Goal: Task Accomplishment & Management: Complete application form

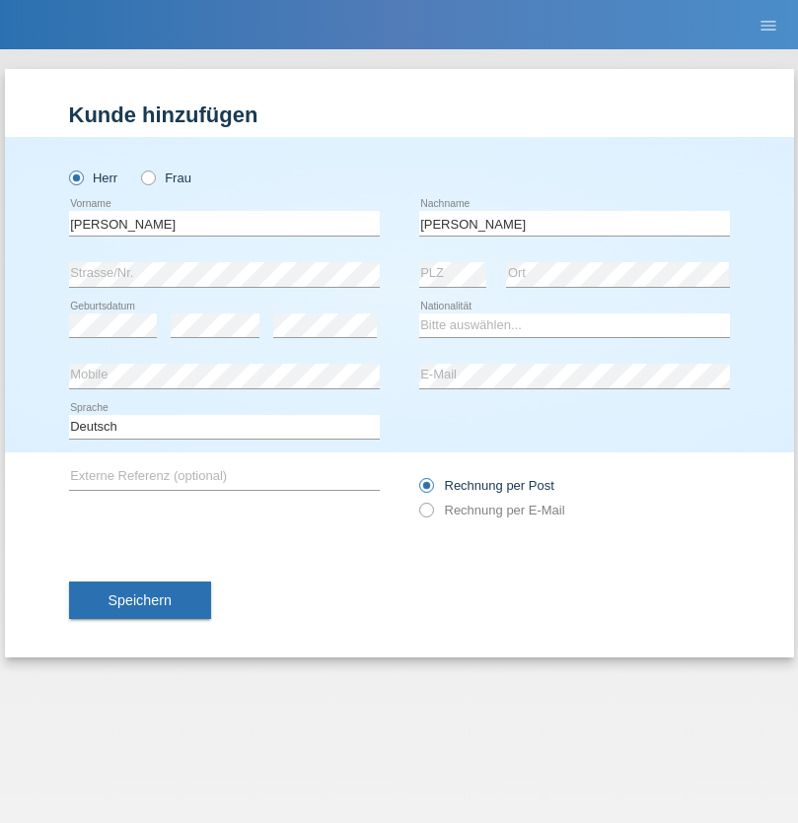
type input "[PERSON_NAME]"
select select "SY"
select select "C"
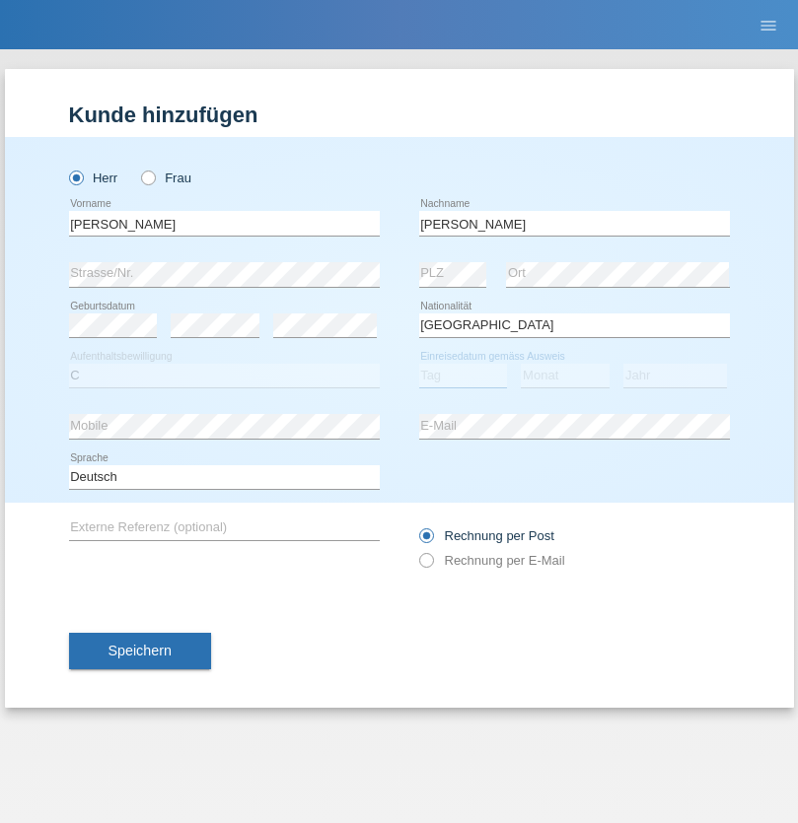
select select "21"
select select "12"
select select "2013"
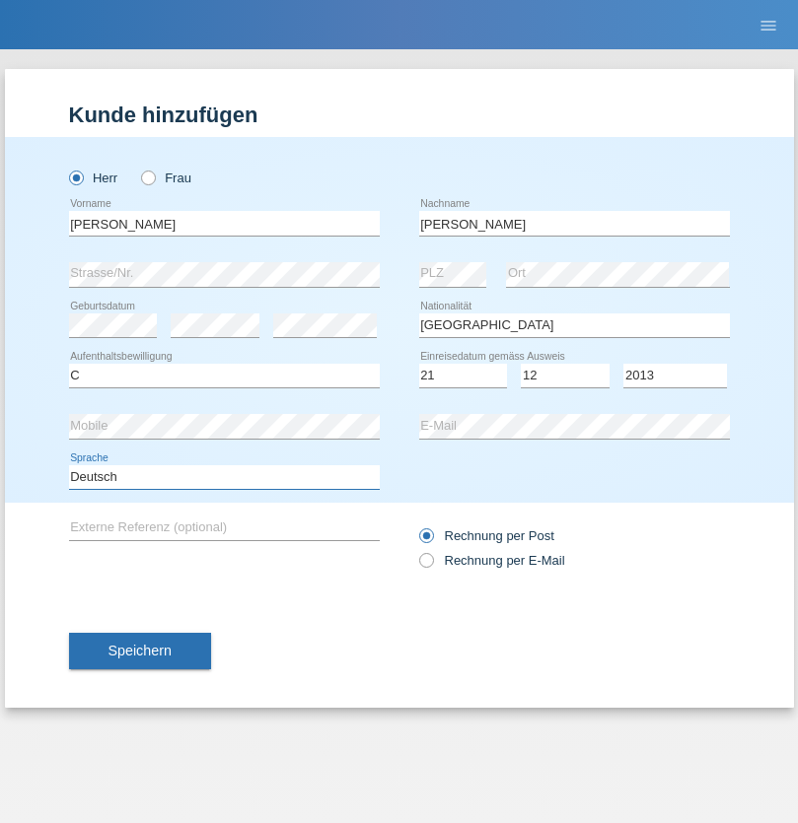
select select "en"
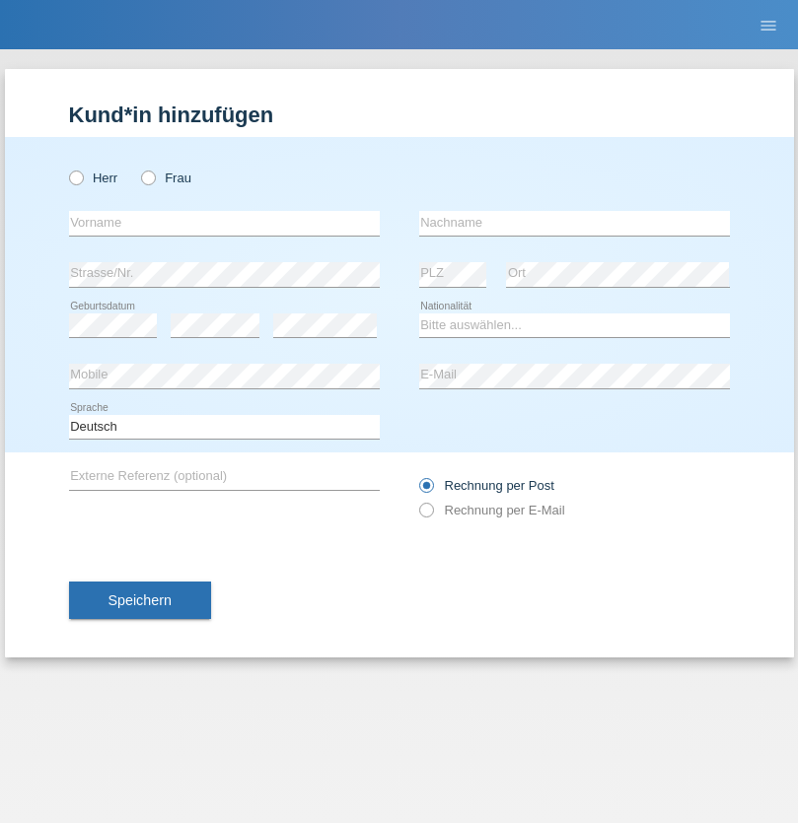
radio input "true"
click at [224, 223] on input "text" at bounding box center [224, 223] width 311 height 25
type input "David"
click at [574, 223] on input "text" at bounding box center [574, 223] width 311 height 25
type input "Senn"
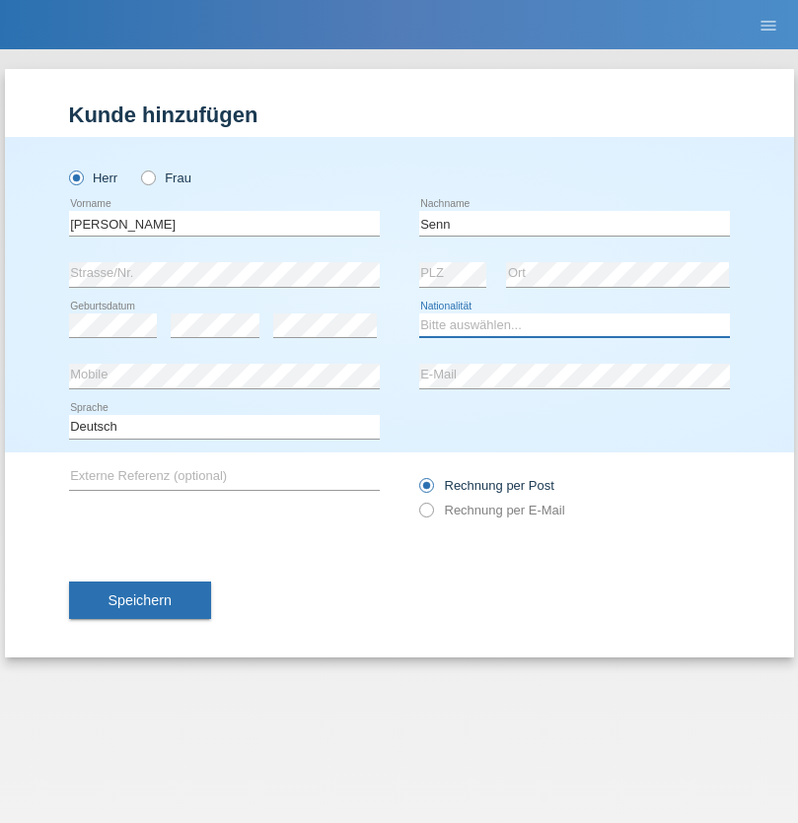
select select "CH"
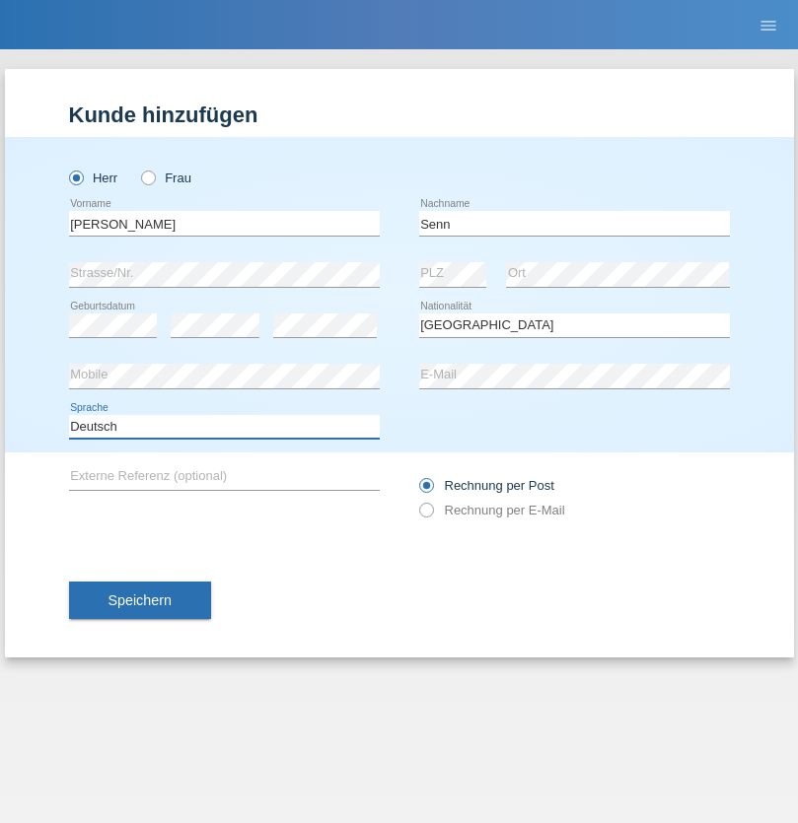
select select "en"
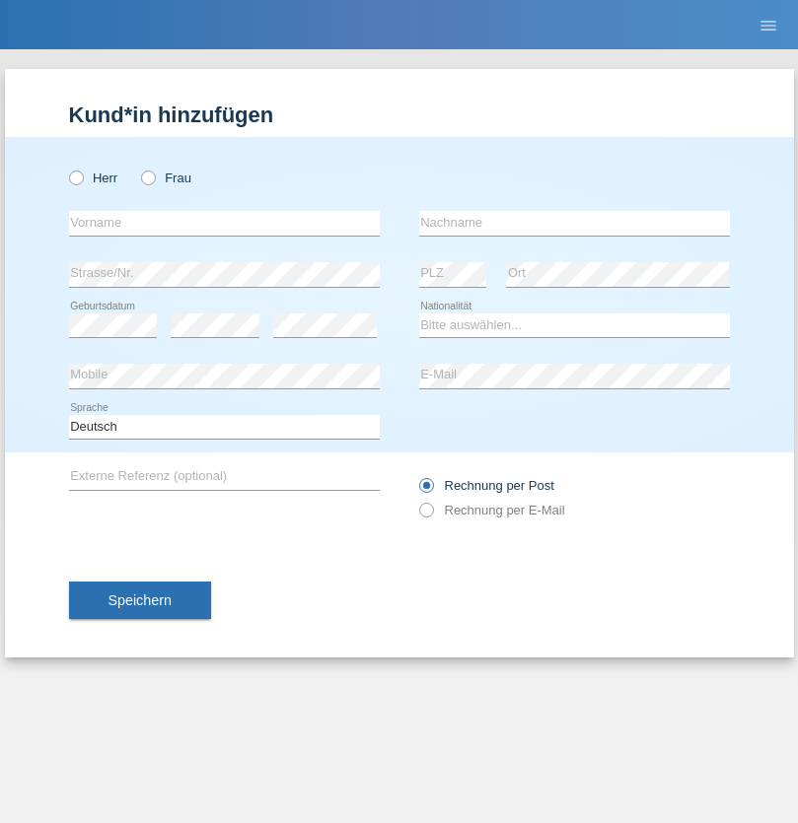
radio input "true"
click at [224, 223] on input "text" at bounding box center [224, 223] width 311 height 25
type input "Petre"
click at [574, 223] on input "text" at bounding box center [574, 223] width 311 height 25
type input "Bujor"
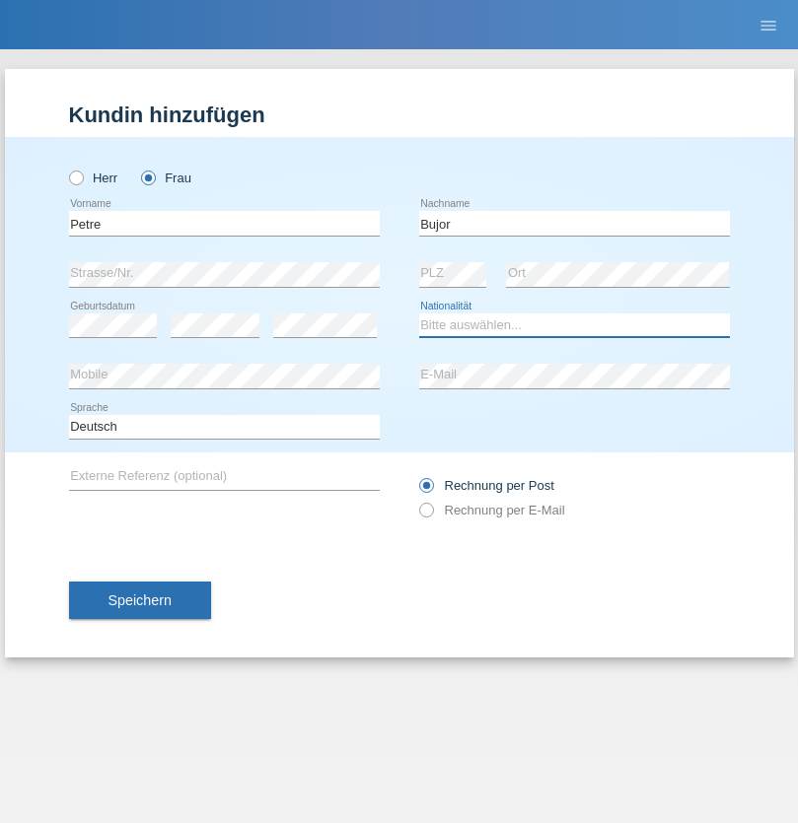
select select "RO"
select select "C"
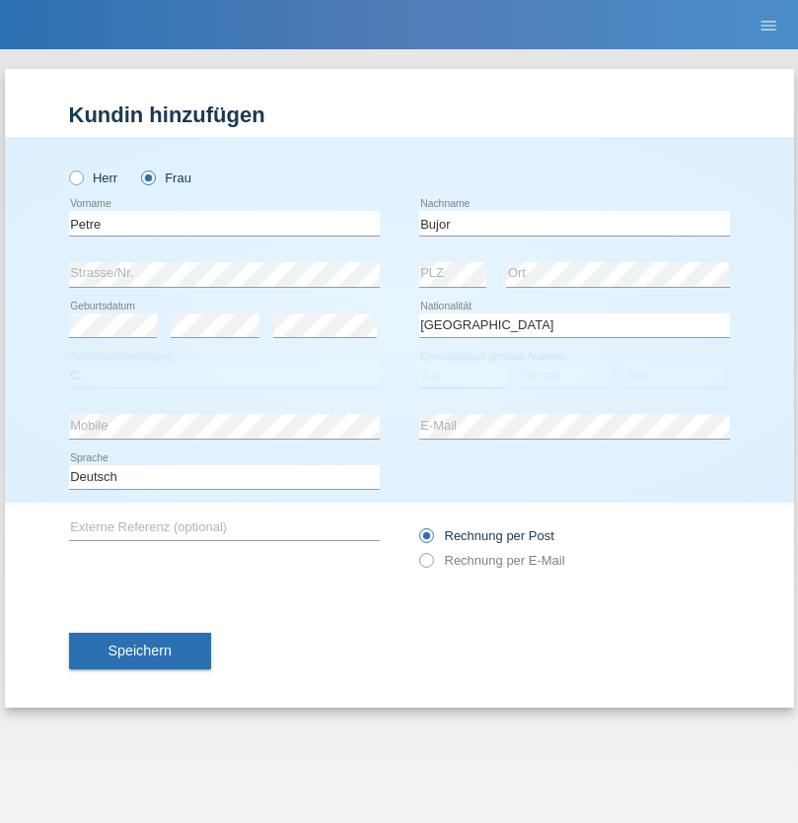
select select "08"
select select "09"
select select "2021"
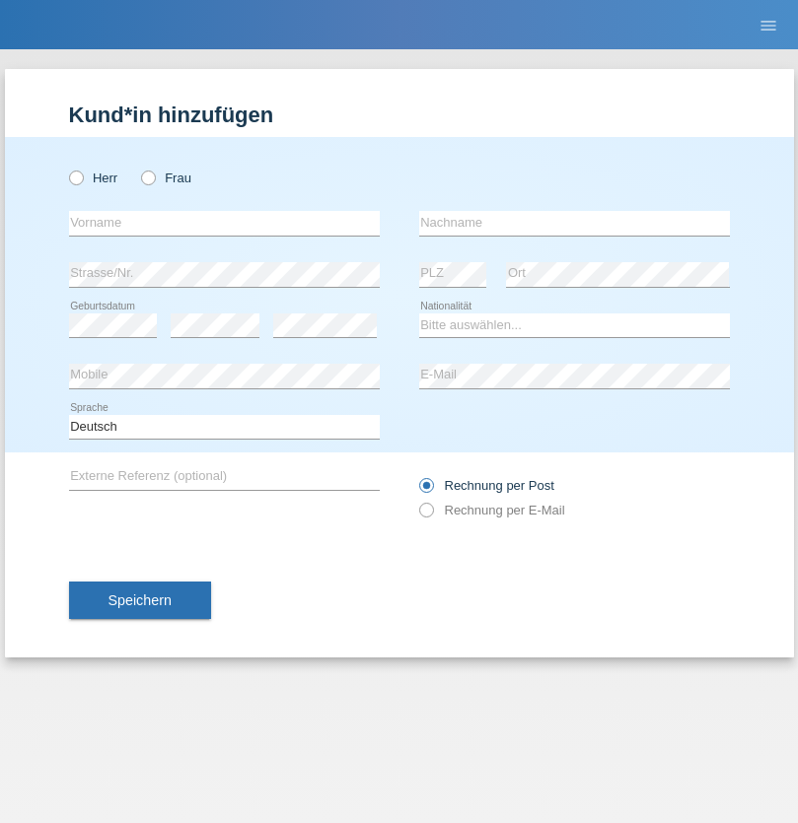
radio input "true"
click at [224, 223] on input "text" at bounding box center [224, 223] width 311 height 25
type input "agnertina"
click at [574, 223] on input "text" at bounding box center [574, 223] width 311 height 25
type input "noshaj"
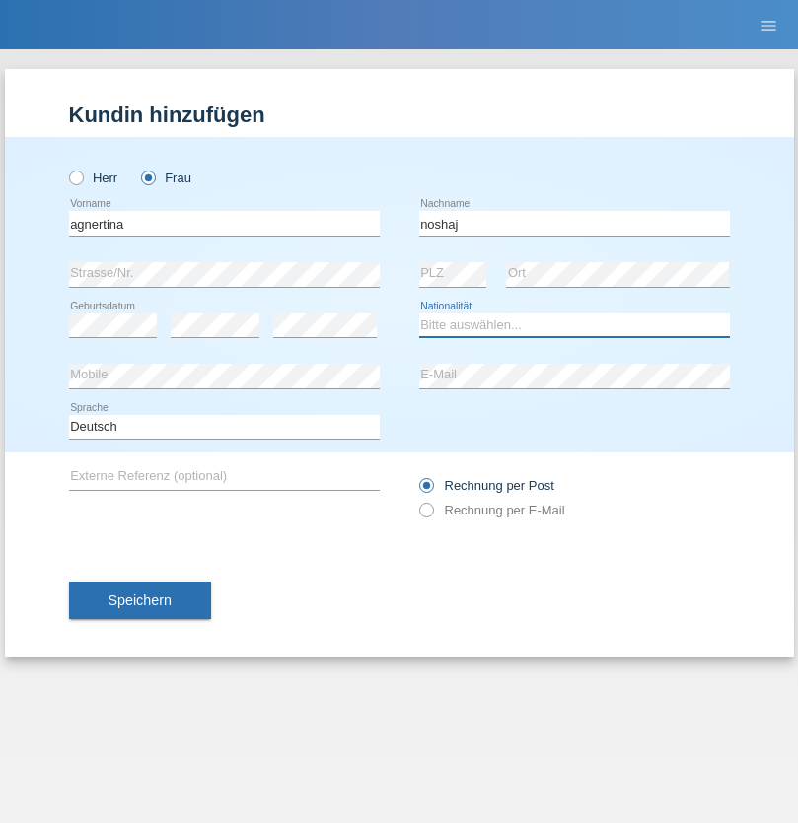
select select "NL"
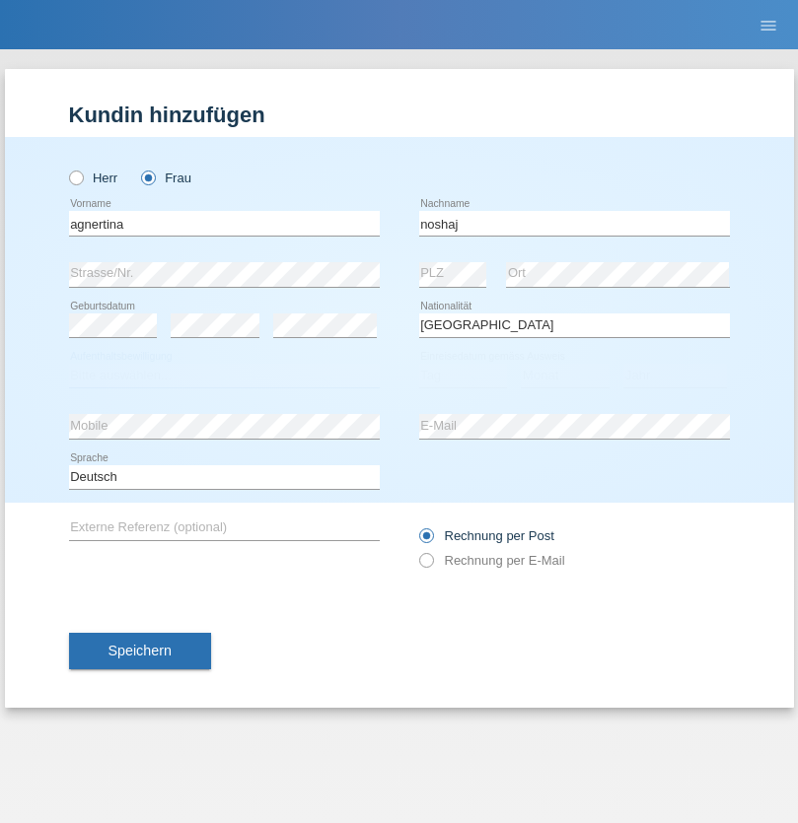
select select "C"
select select "01"
select select "08"
select select "2021"
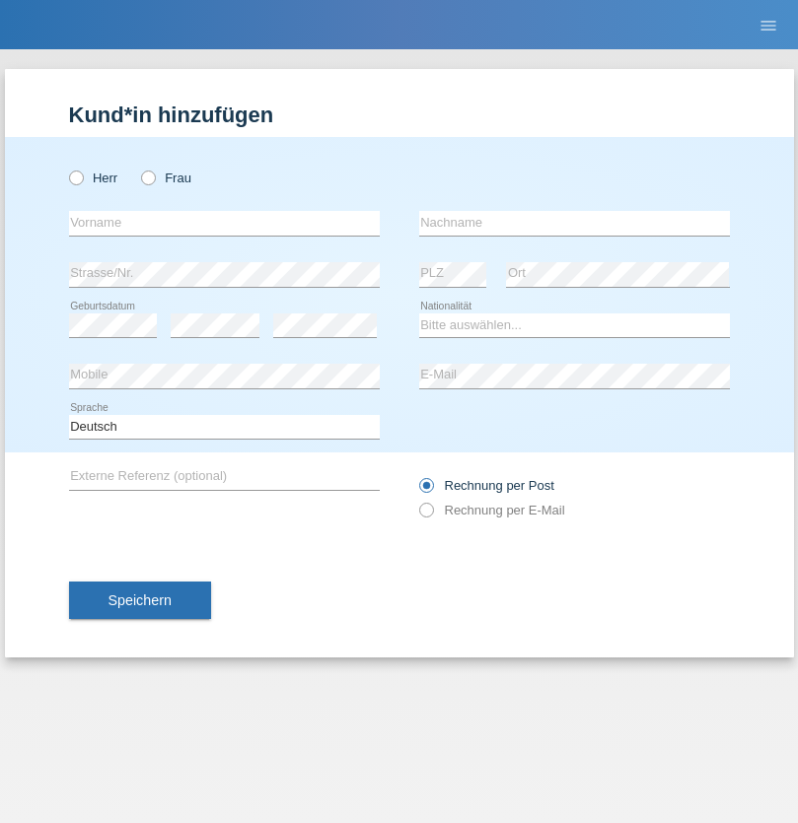
radio input "true"
click at [224, 223] on input "text" at bounding box center [224, 223] width 311 height 25
type input "firat"
click at [574, 223] on input "text" at bounding box center [574, 223] width 311 height 25
type input "kara"
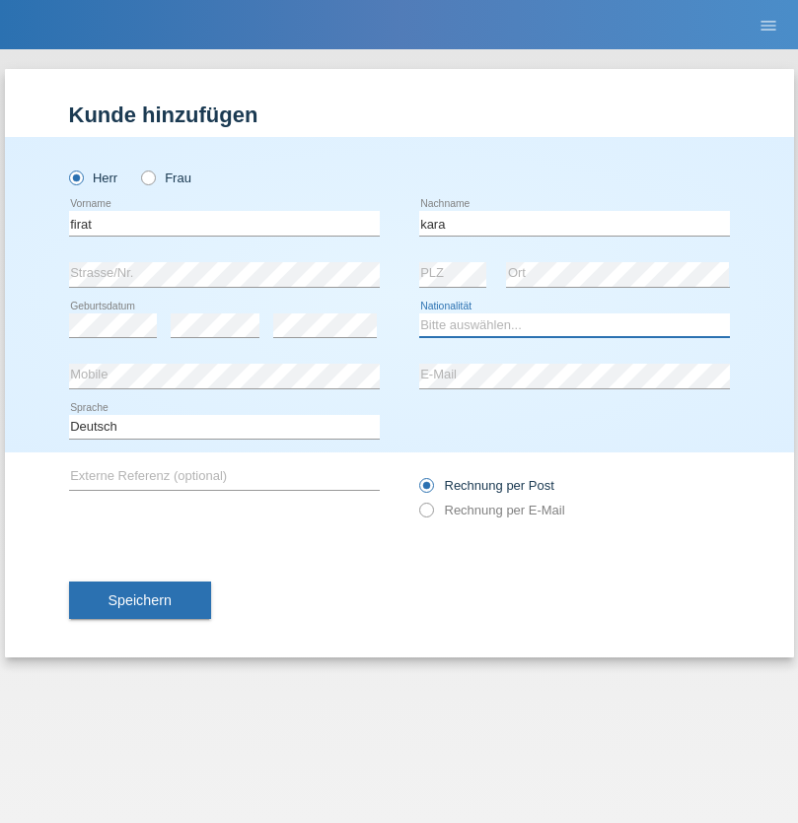
select select "CH"
radio input "true"
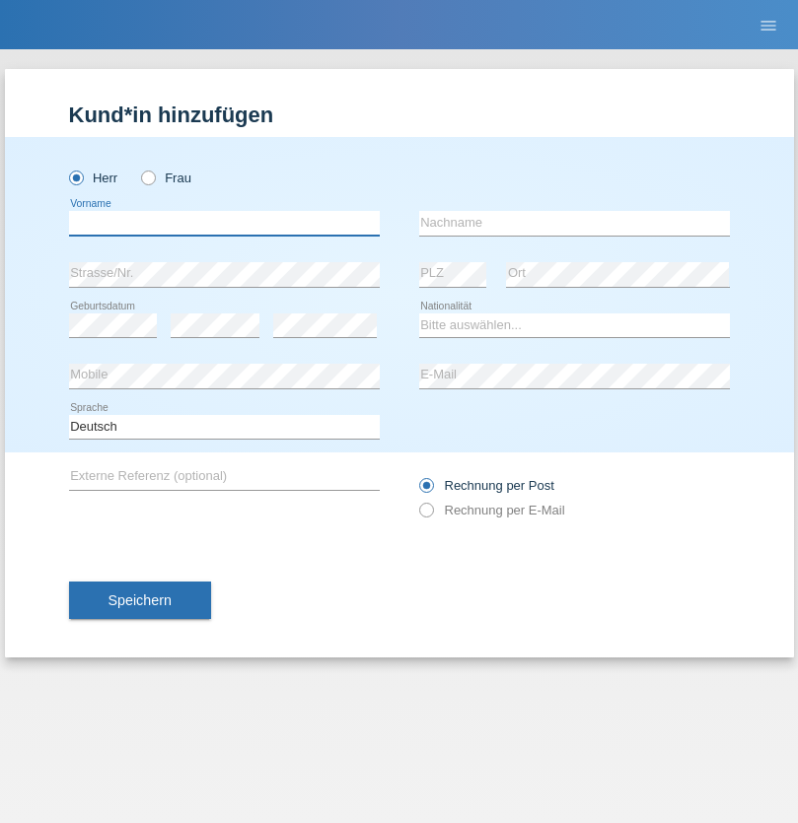
click at [224, 223] on input "text" at bounding box center [224, 223] width 311 height 25
type input "Cristian"
click at [574, 223] on input "text" at bounding box center [574, 223] width 311 height 25
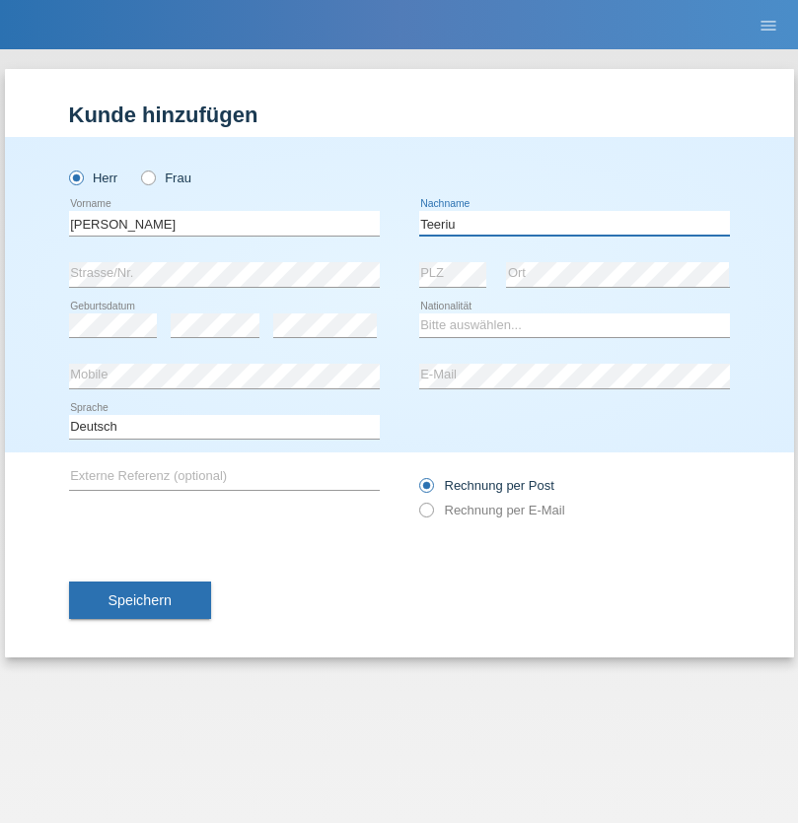
type input "Teeriu"
select select "RO"
select select "C"
select select "08"
select select "09"
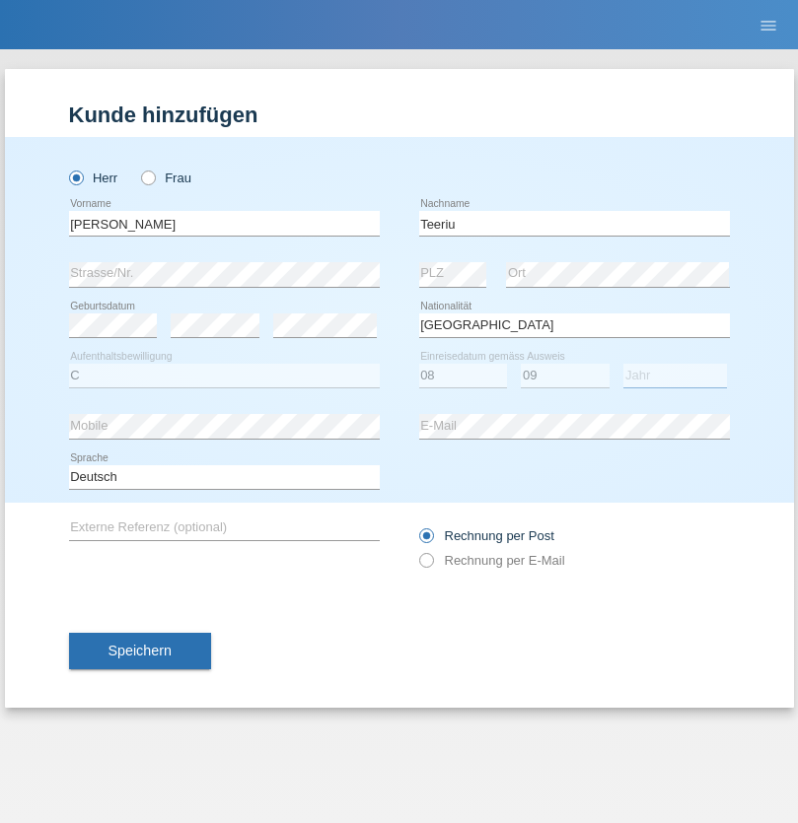
select select "2021"
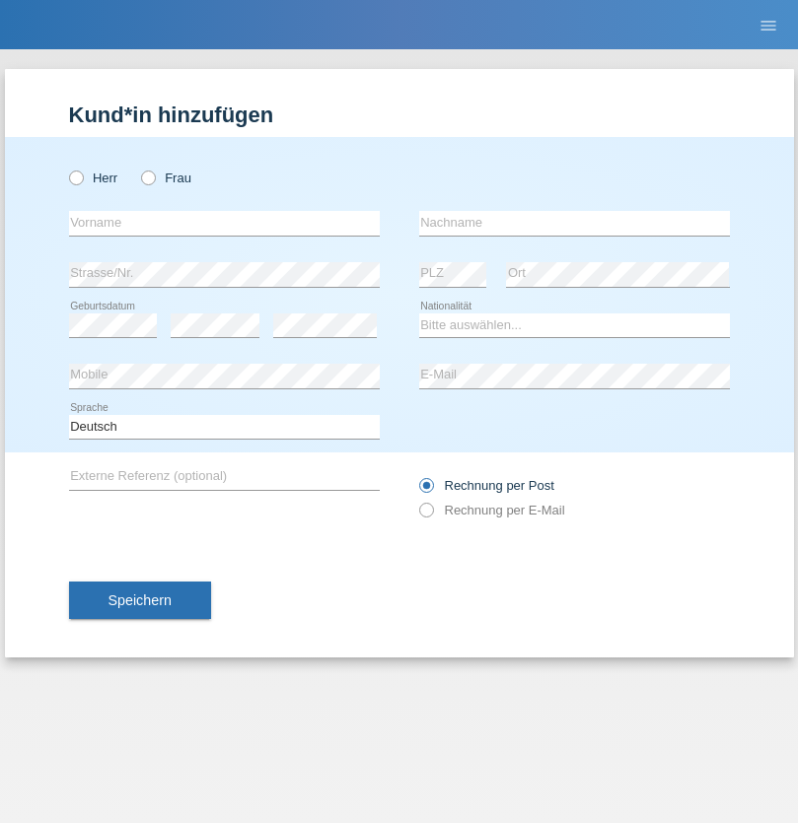
radio input "true"
click at [224, 223] on input "text" at bounding box center [224, 223] width 311 height 25
type input "[PERSON_NAME]"
click at [574, 223] on input "text" at bounding box center [574, 223] width 311 height 25
type input "Dössegger"
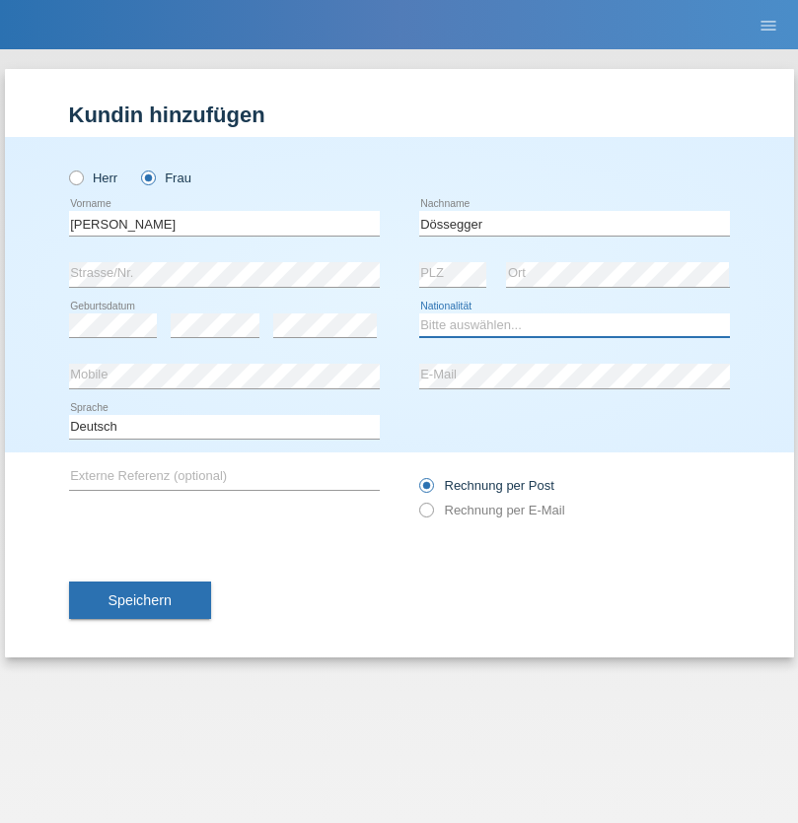
select select "CH"
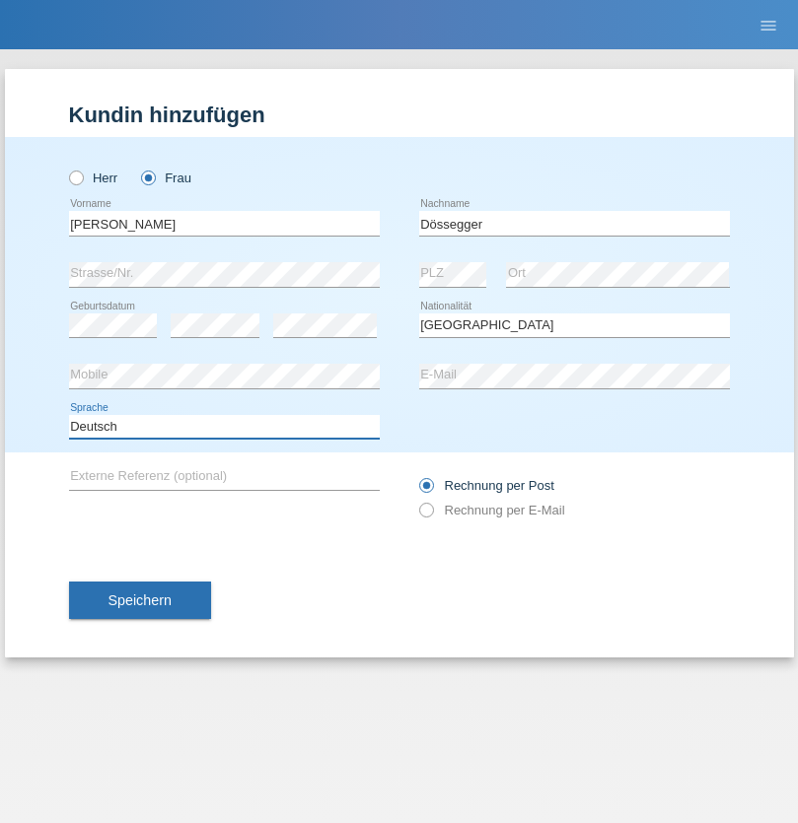
select select "en"
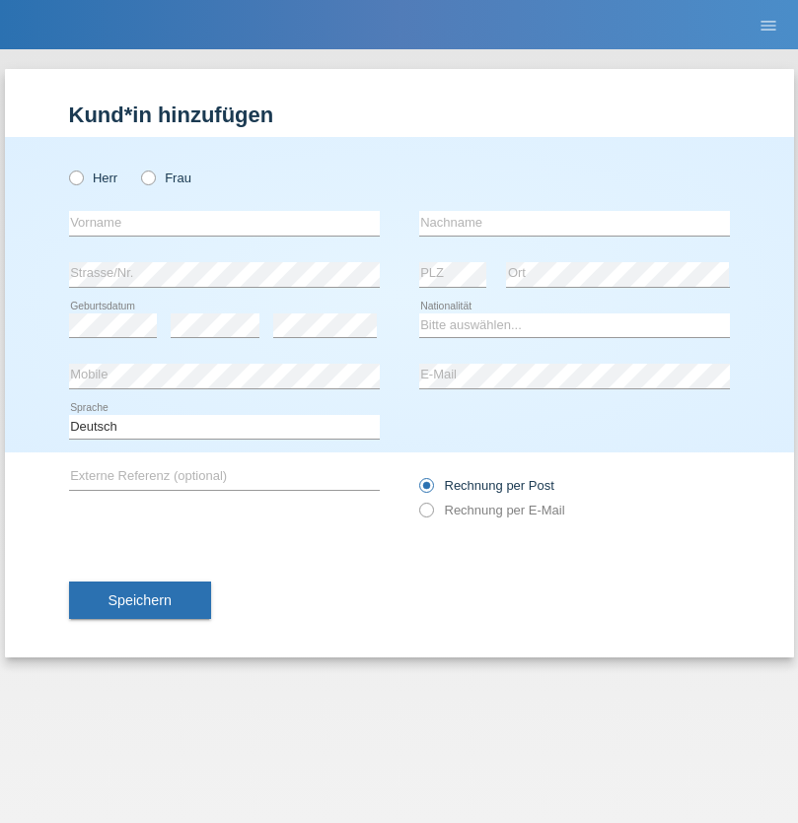
radio input "true"
click at [224, 223] on input "text" at bounding box center [224, 223] width 311 height 25
type input "Senije"
click at [574, 223] on input "text" at bounding box center [574, 223] width 311 height 25
type input "[DEMOGRAPHIC_DATA]"
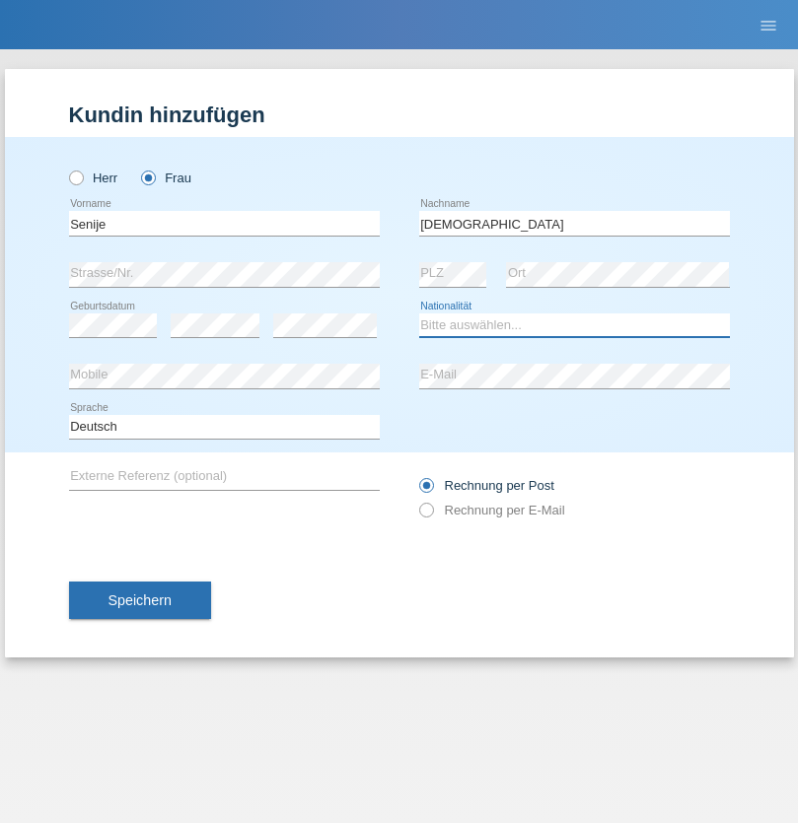
select select "CH"
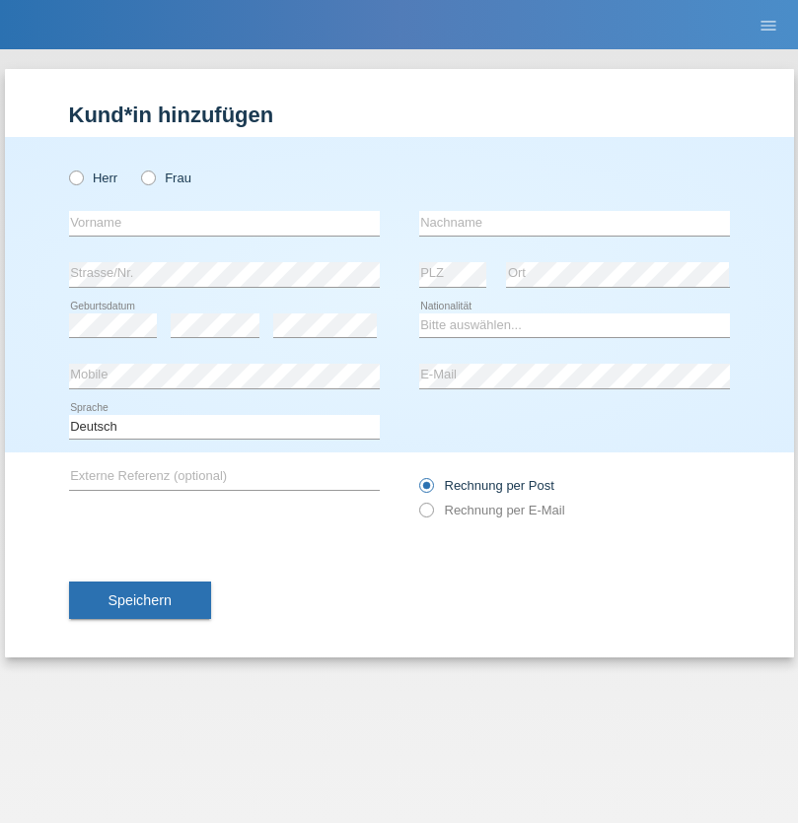
radio input "true"
click at [224, 223] on input "text" at bounding box center [224, 223] width 311 height 25
type input "Andy"
click at [574, 223] on input "text" at bounding box center [574, 223] width 311 height 25
type input "Priestley"
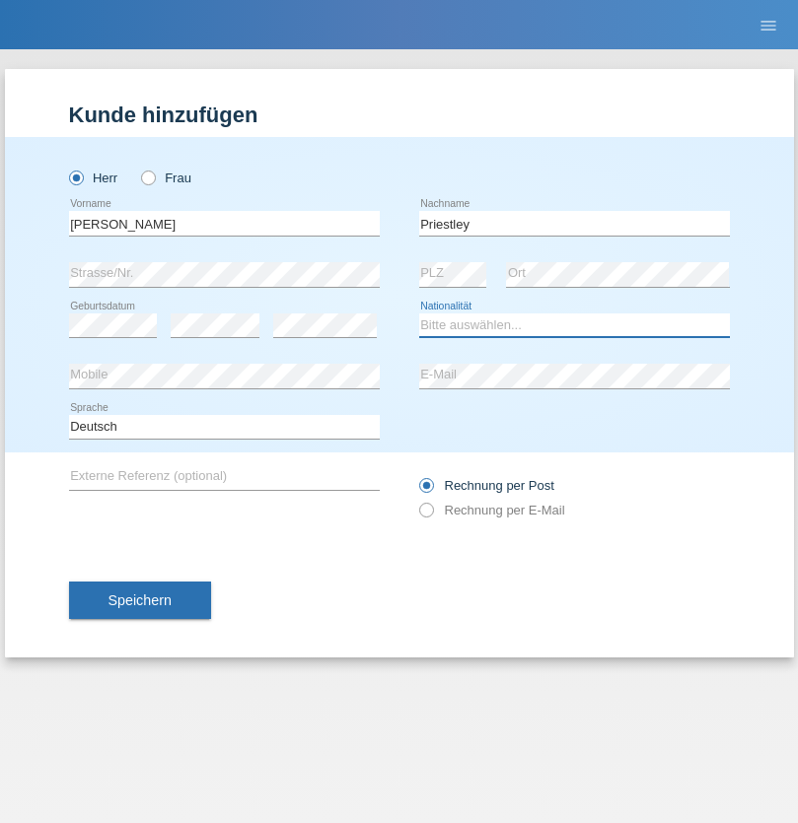
select select "CH"
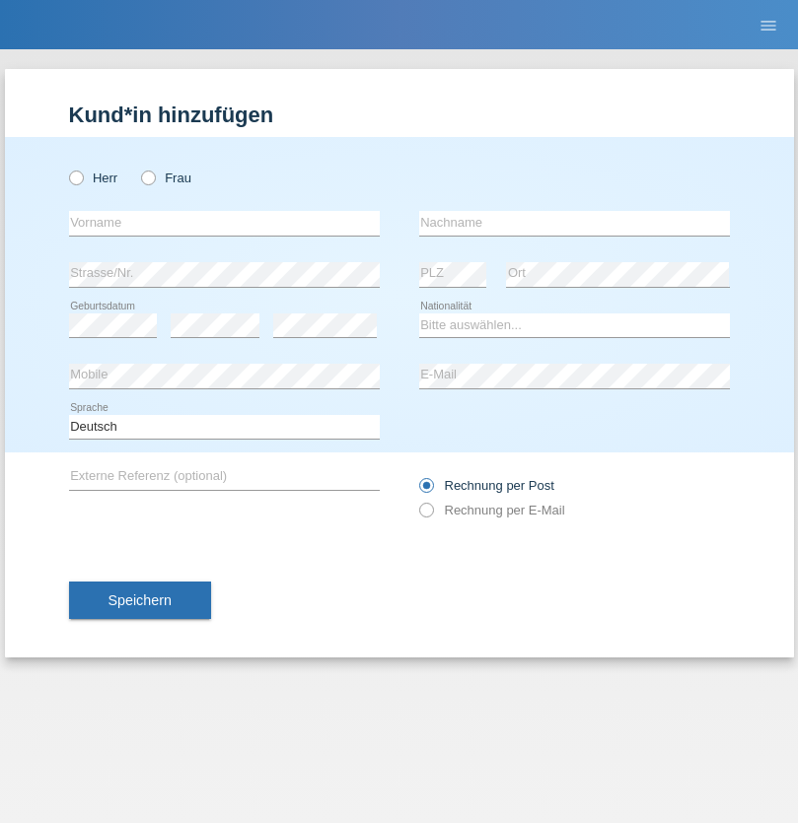
radio input "true"
click at [224, 223] on input "text" at bounding box center [224, 223] width 311 height 25
type input "Francesco"
click at [574, 223] on input "text" at bounding box center [574, 223] width 311 height 25
type input "Fortugno"
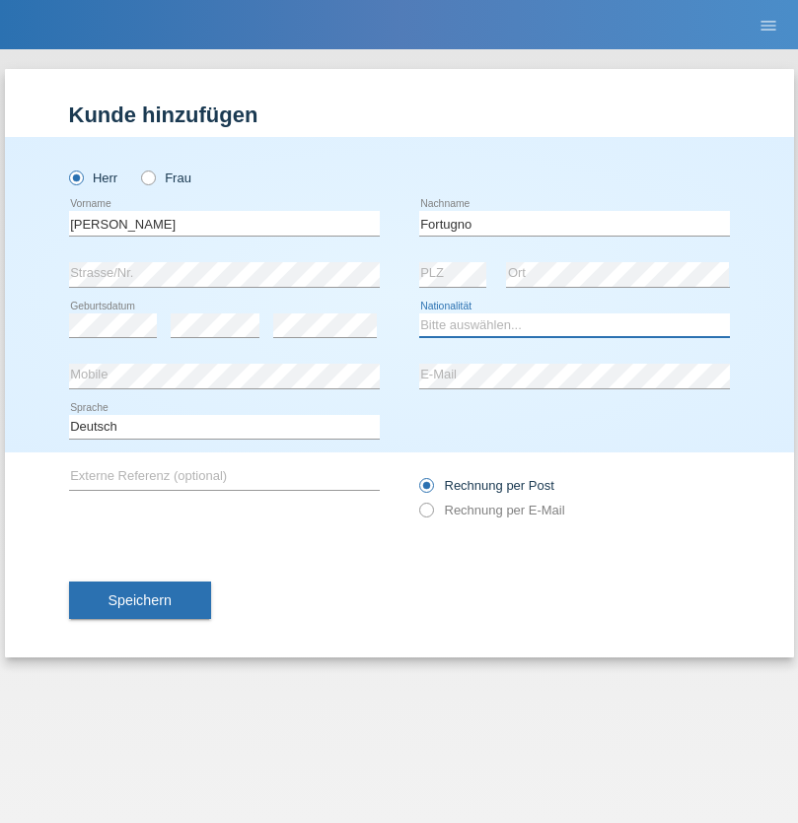
select select "IT"
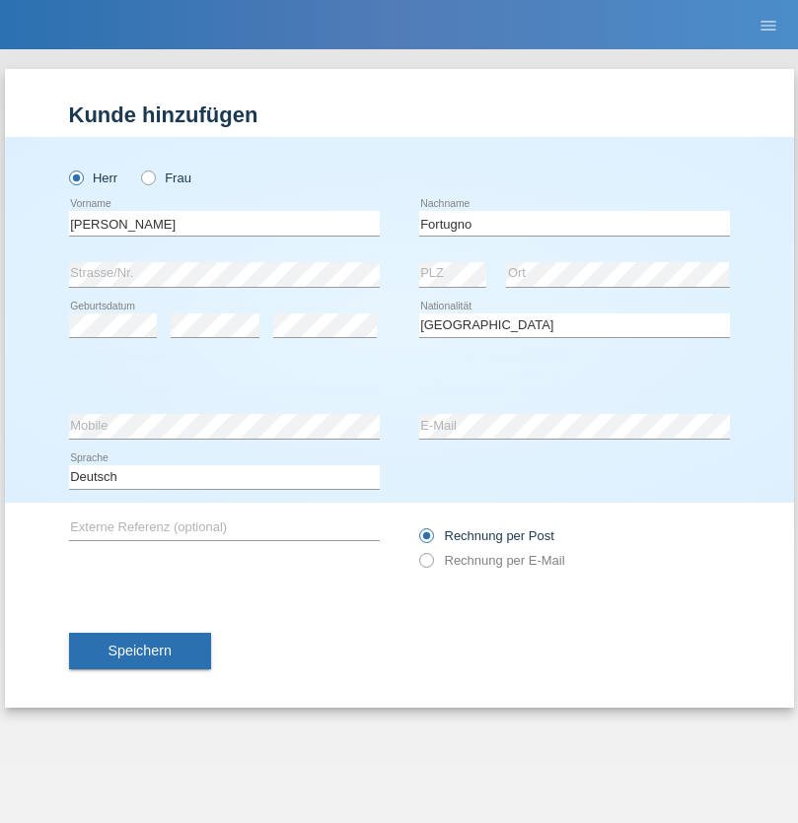
select select "C"
select select "09"
select select "08"
select select "2006"
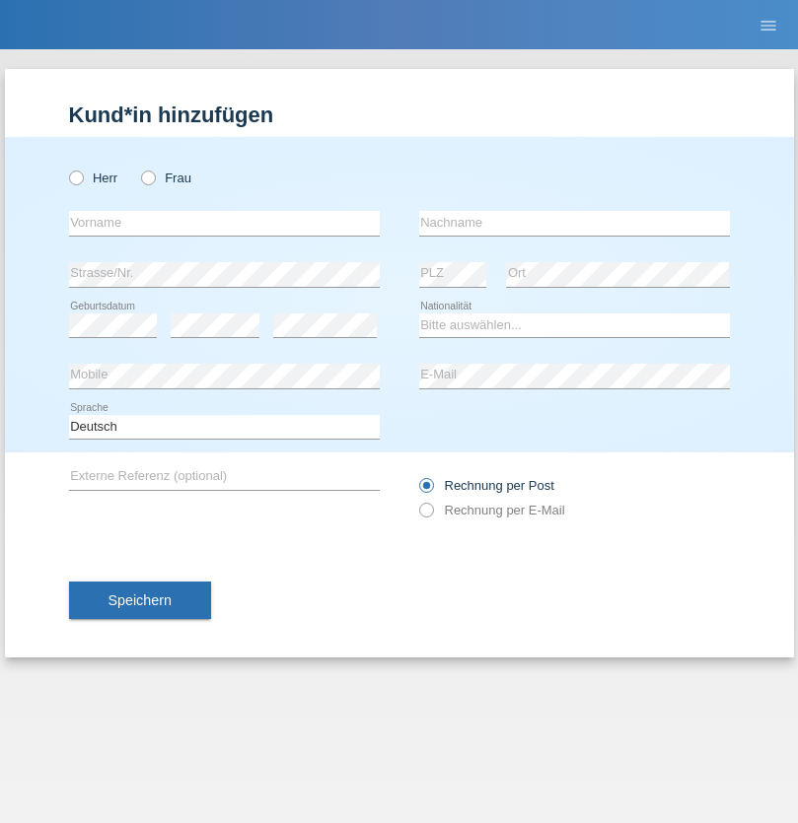
radio input "true"
click at [224, 223] on input "text" at bounding box center [224, 223] width 311 height 25
type input "[PERSON_NAME]"
click at [574, 223] on input "text" at bounding box center [574, 223] width 311 height 25
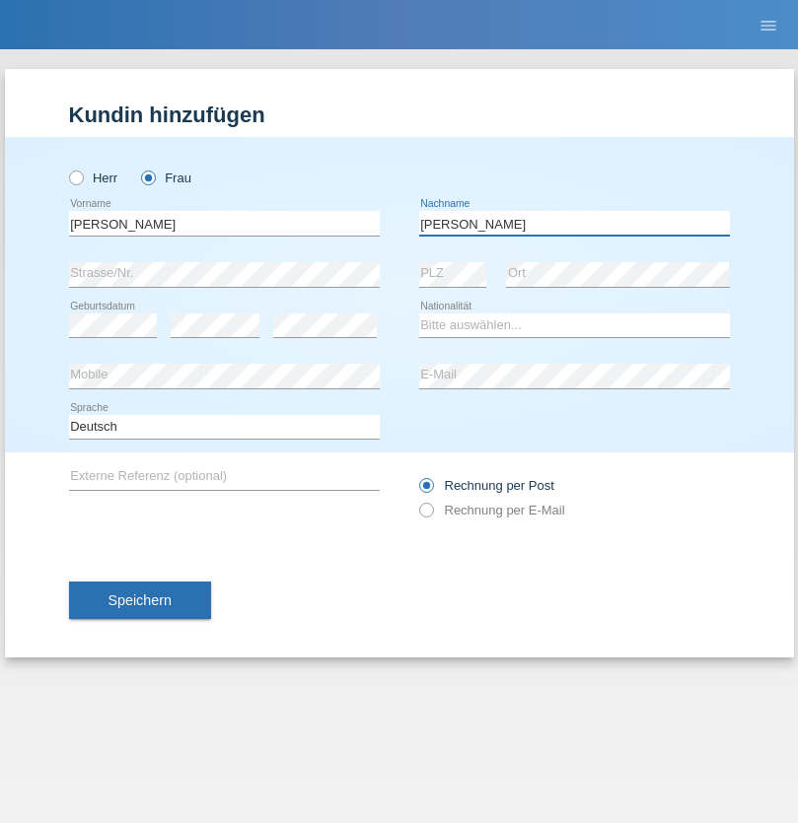
type input "Yolana"
select select "UA"
select select "C"
select select "23"
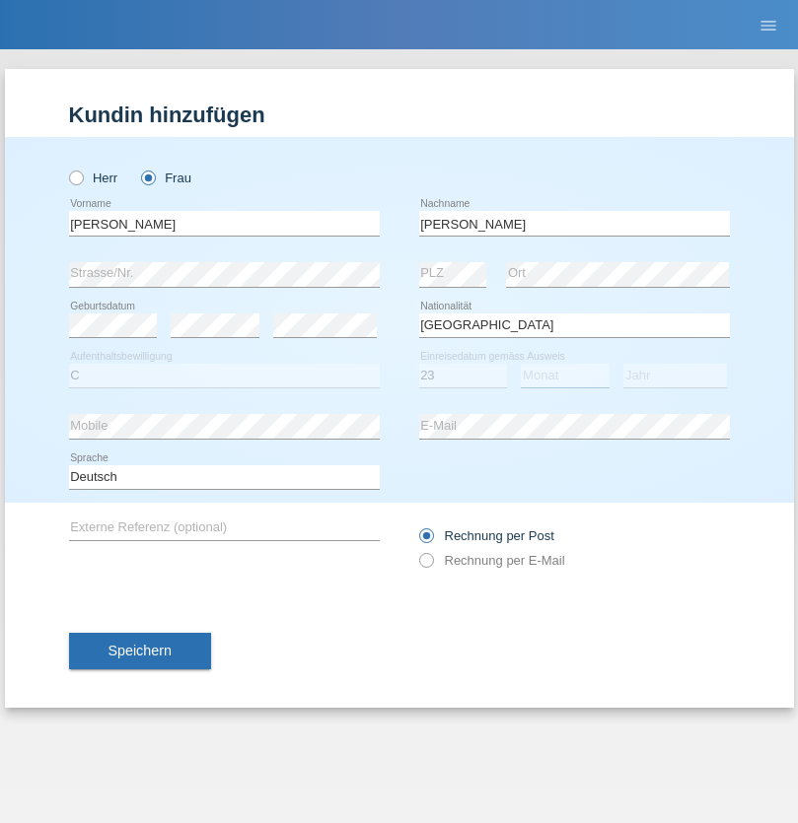
select select "10"
select select "2021"
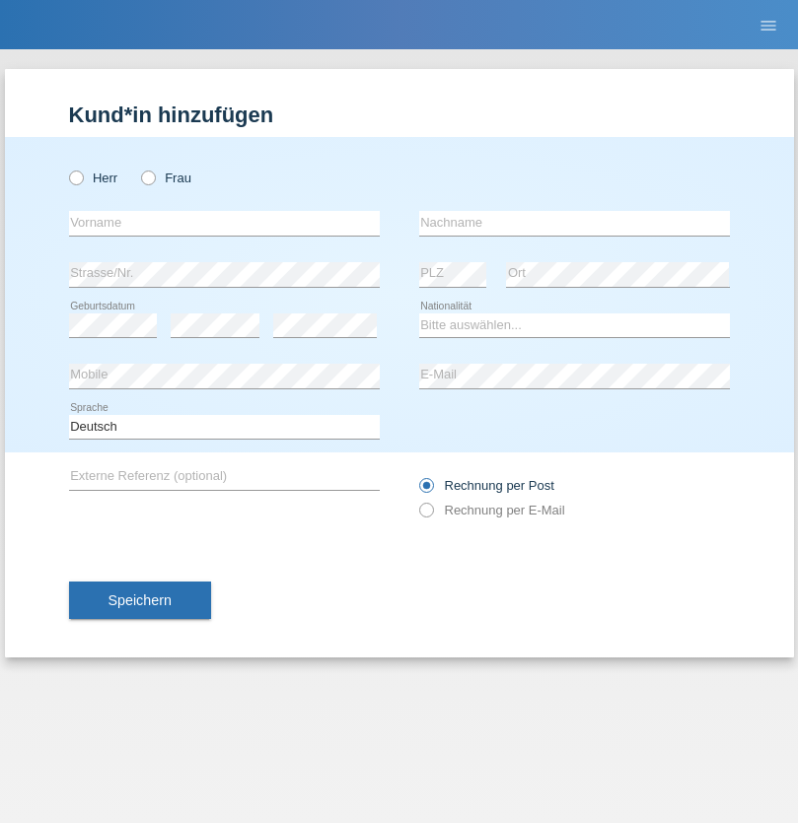
radio input "true"
click at [224, 223] on input "text" at bounding box center [224, 223] width 311 height 25
type input "Nuria"
click at [574, 223] on input "text" at bounding box center [574, 223] width 311 height 25
type input "D'Antino"
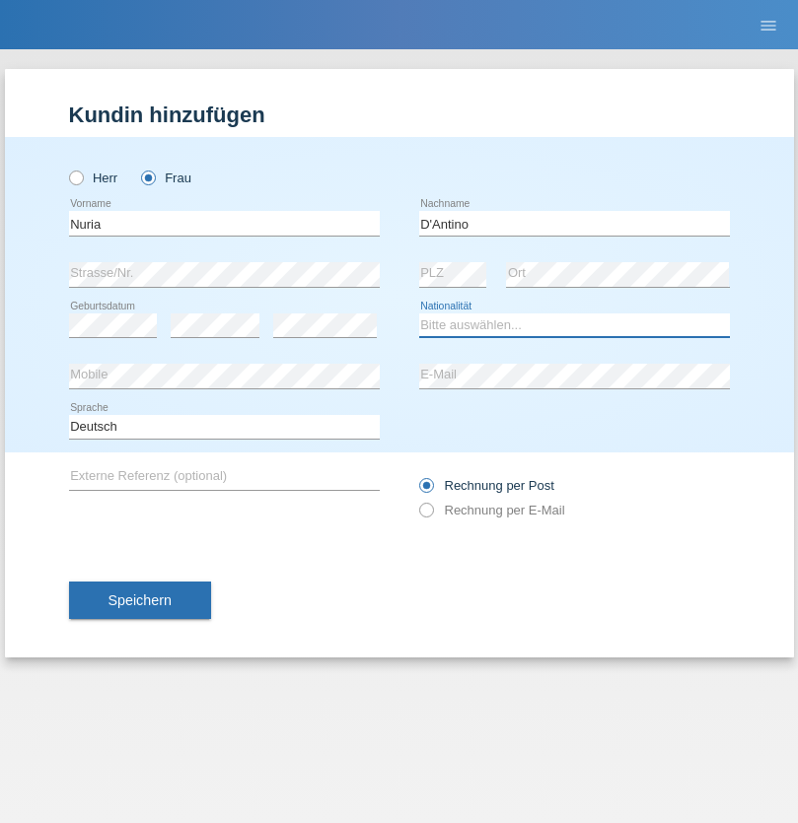
select select "CH"
